Goal: Information Seeking & Learning: Learn about a topic

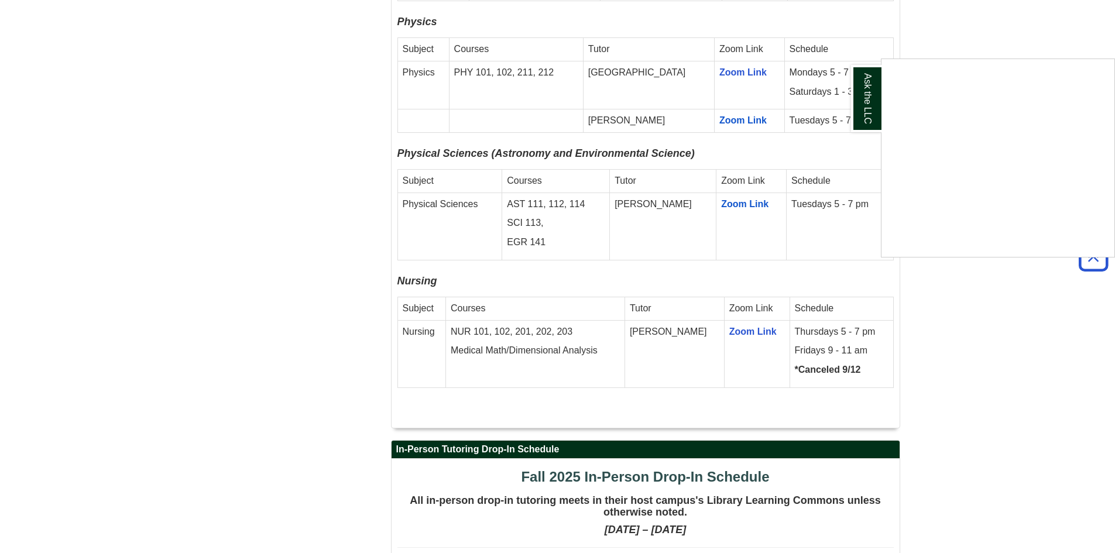
scroll to position [1960, 0]
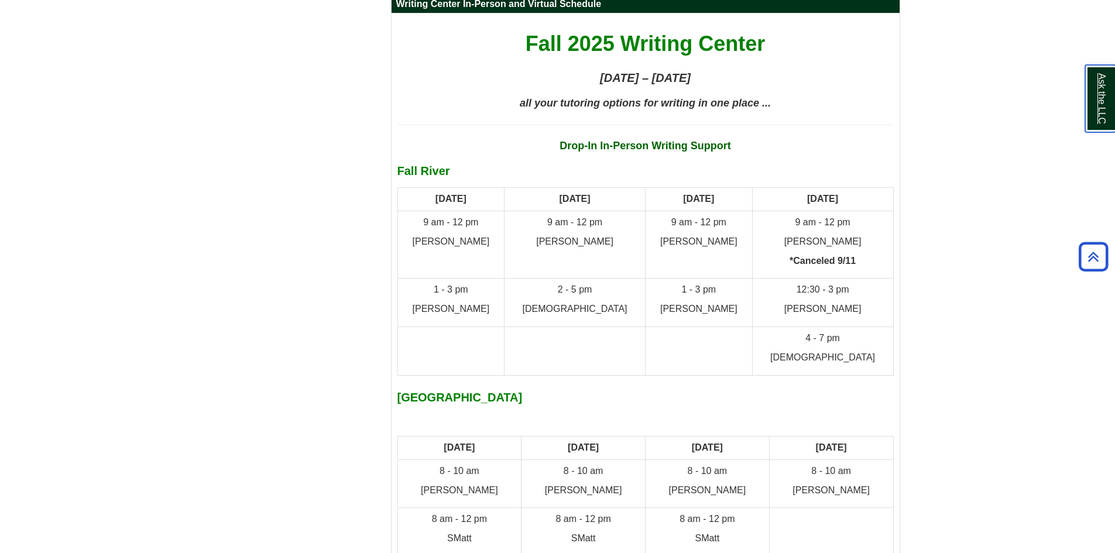
scroll to position [5269, 0]
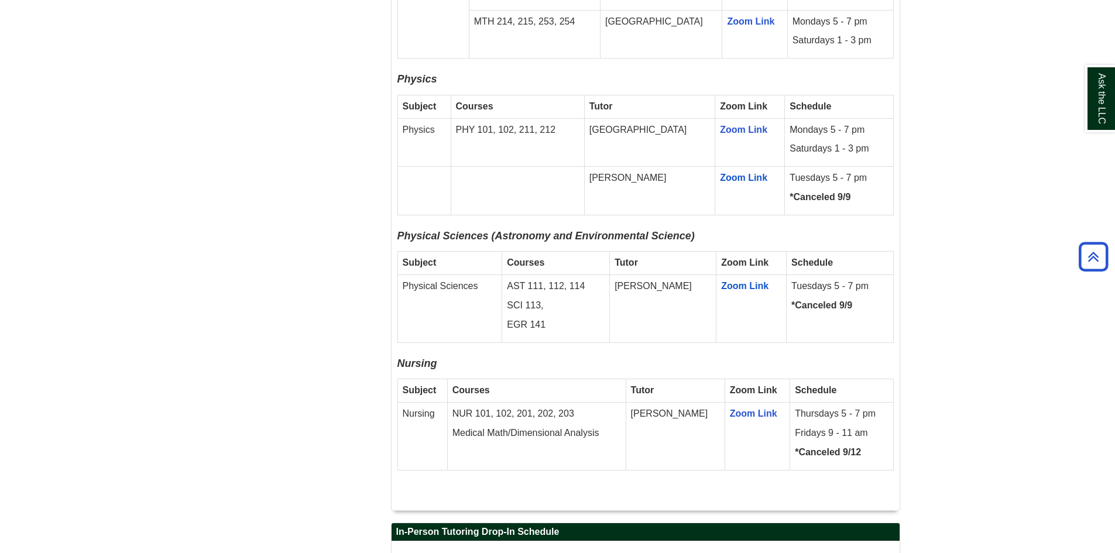
scroll to position [1991, 0]
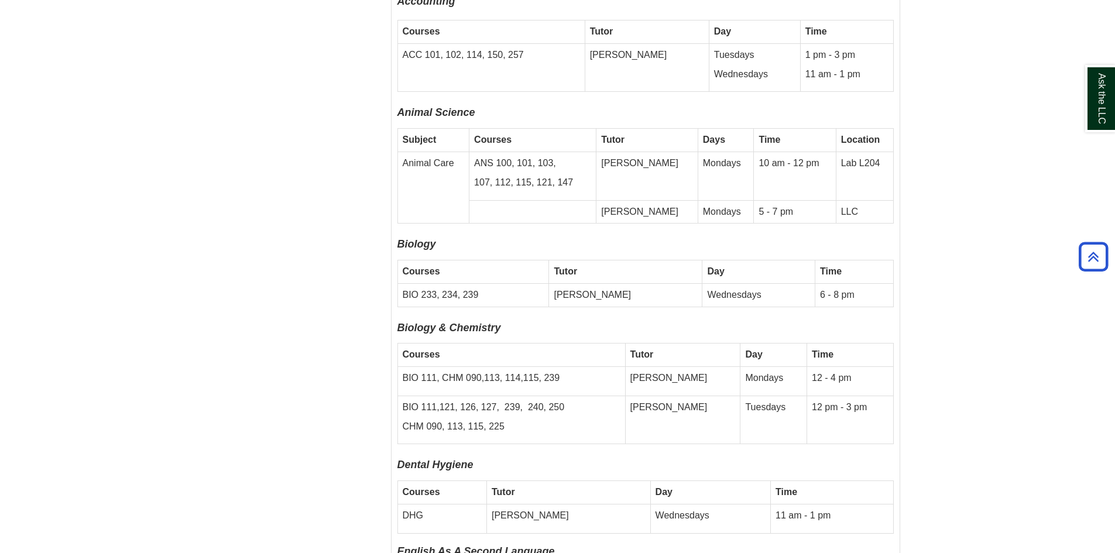
scroll to position [2986, 0]
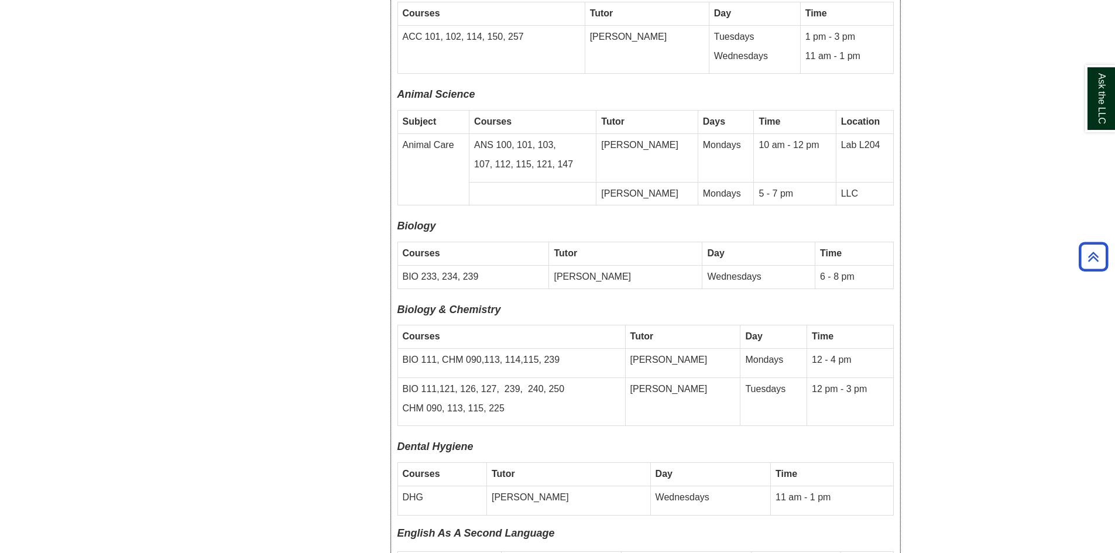
click at [511, 402] on p "CHM 090, 113, 115, 225" at bounding box center [512, 408] width 218 height 13
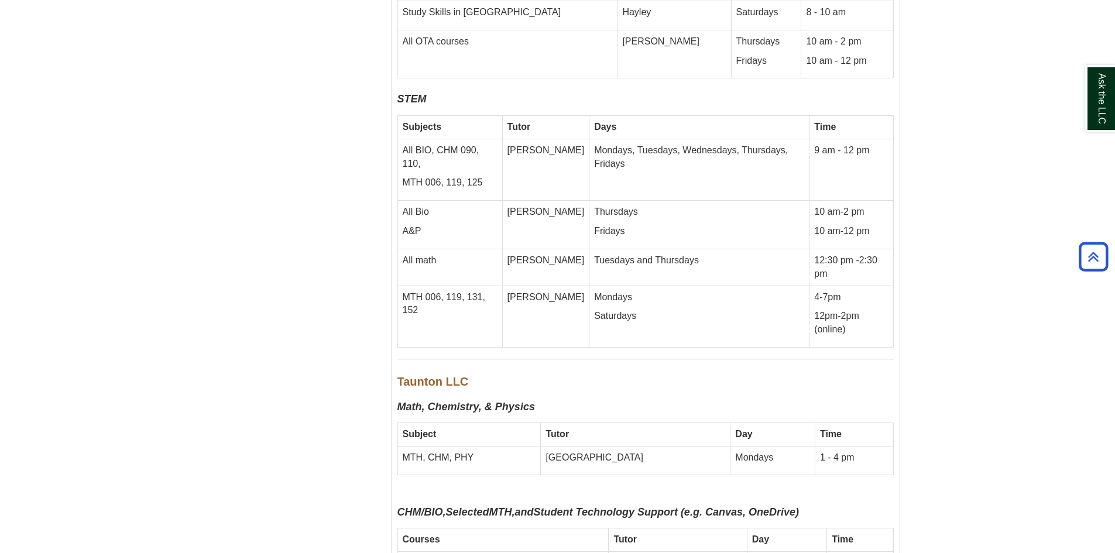
scroll to position [4625, 0]
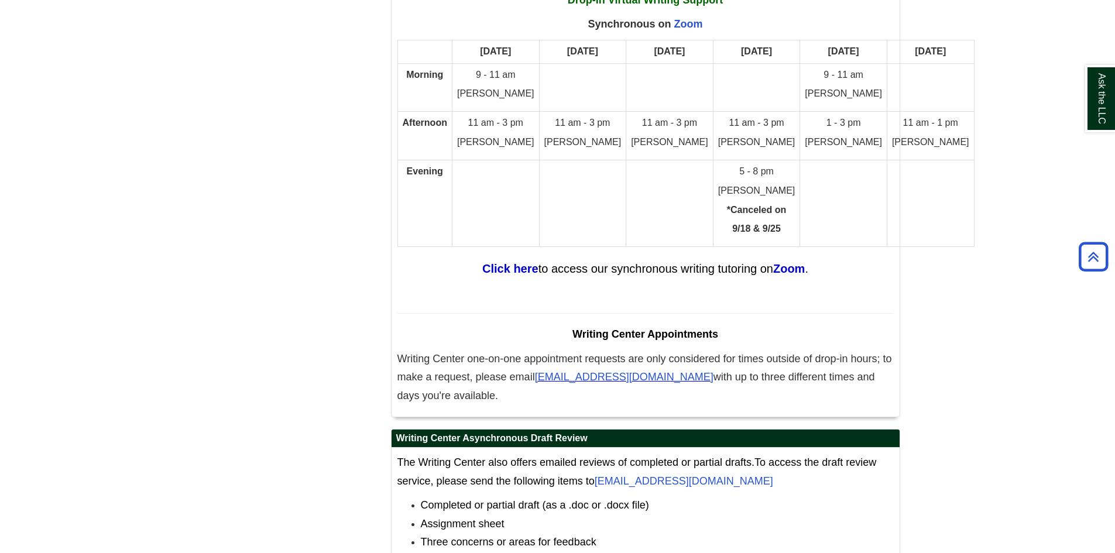
scroll to position [6382, 0]
